Goal: Feedback & Contribution: Submit feedback/report problem

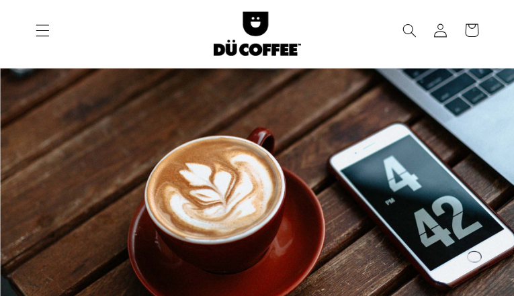
type input "UOfFhldctAUbYnJm"
type input "tebaledebic930@gmail.com"
type input "7553583274"
